Goal: Information Seeking & Learning: Learn about a topic

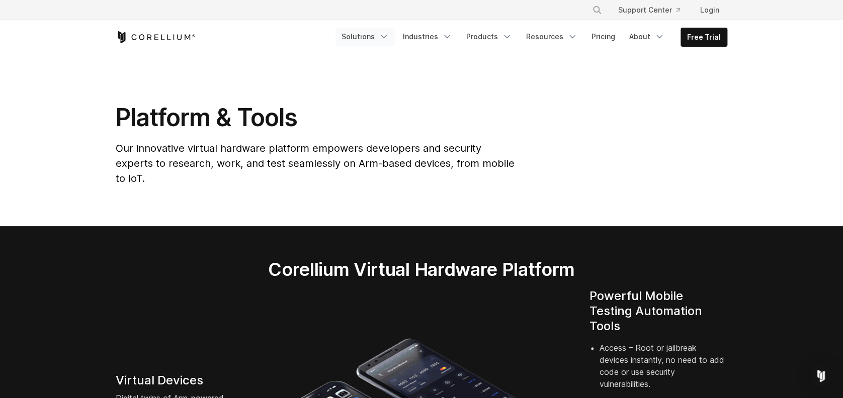
click at [384, 36] on link "Solutions" at bounding box center [365, 37] width 59 height 18
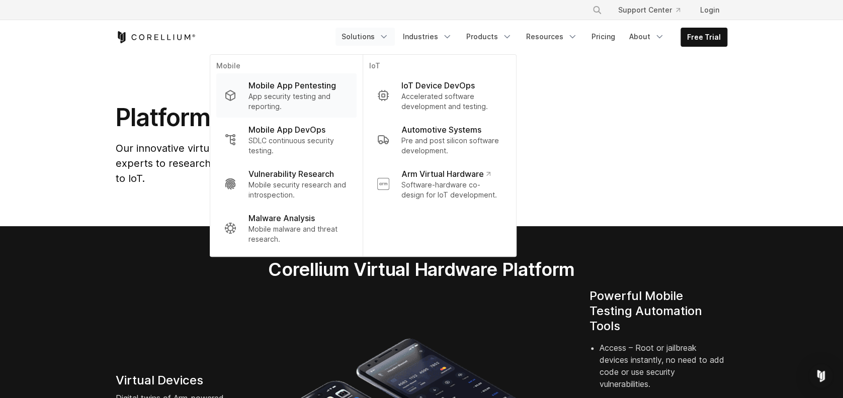
click at [303, 98] on p "App security testing and reporting." at bounding box center [299, 102] width 100 height 20
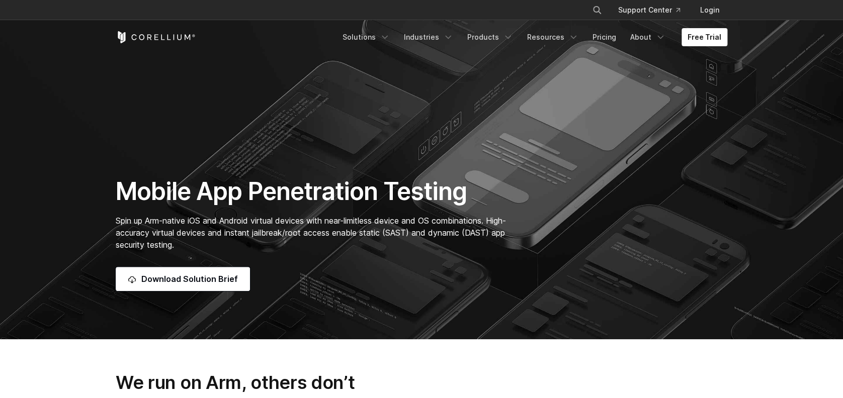
scroll to position [67, 0]
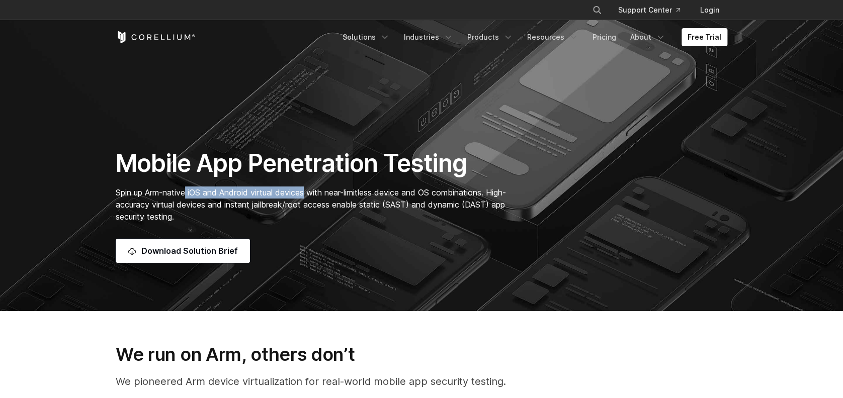
drag, startPoint x: 193, startPoint y: 191, endPoint x: 309, endPoint y: 193, distance: 115.7
click at [309, 193] on span "Spin up Arm-native iOS and Android virtual devices with near-limitless device a…" at bounding box center [311, 205] width 390 height 34
drag, startPoint x: 309, startPoint y: 193, endPoint x: 354, endPoint y: 205, distance: 46.4
click at [354, 205] on span "Spin up Arm-native iOS and Android virtual devices with near-limitless device a…" at bounding box center [311, 205] width 390 height 34
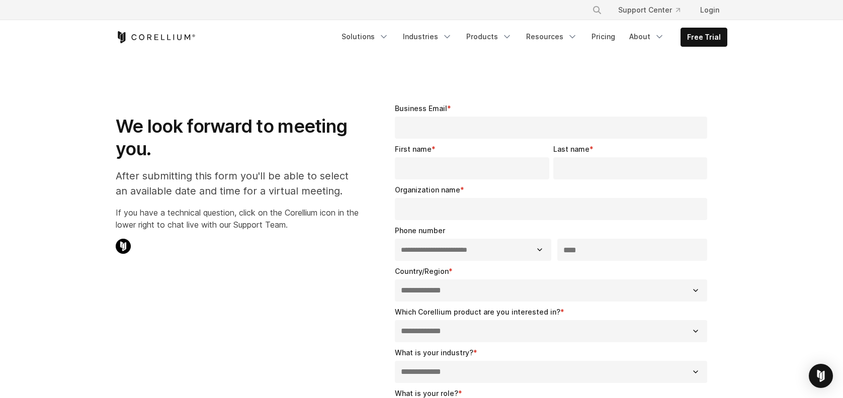
select select "**"
